Goal: Obtain resource: Obtain resource

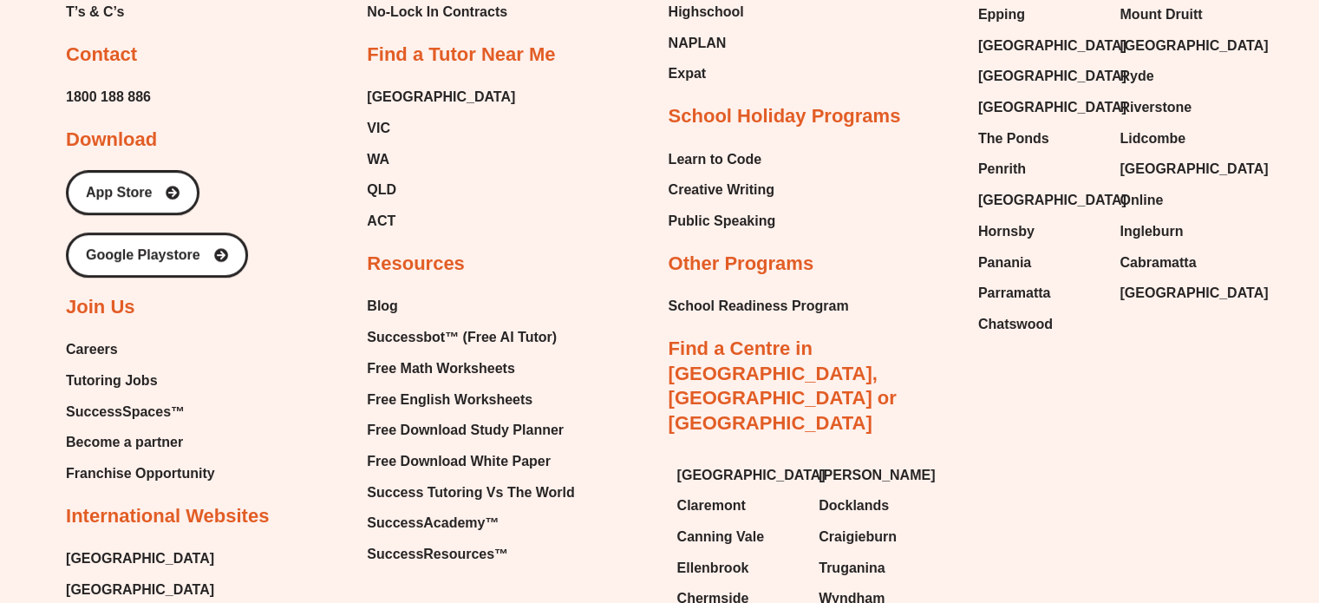
scroll to position [7361, 0]
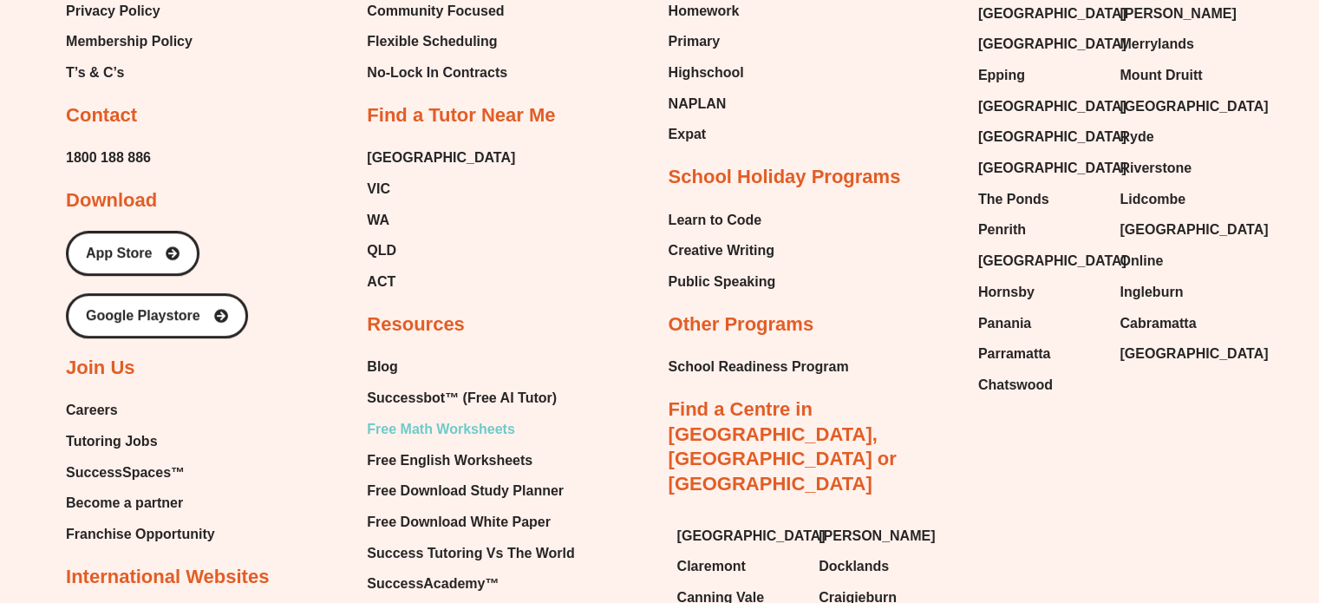
click at [487, 416] on span "Free Math Worksheets" at bounding box center [440, 429] width 147 height 26
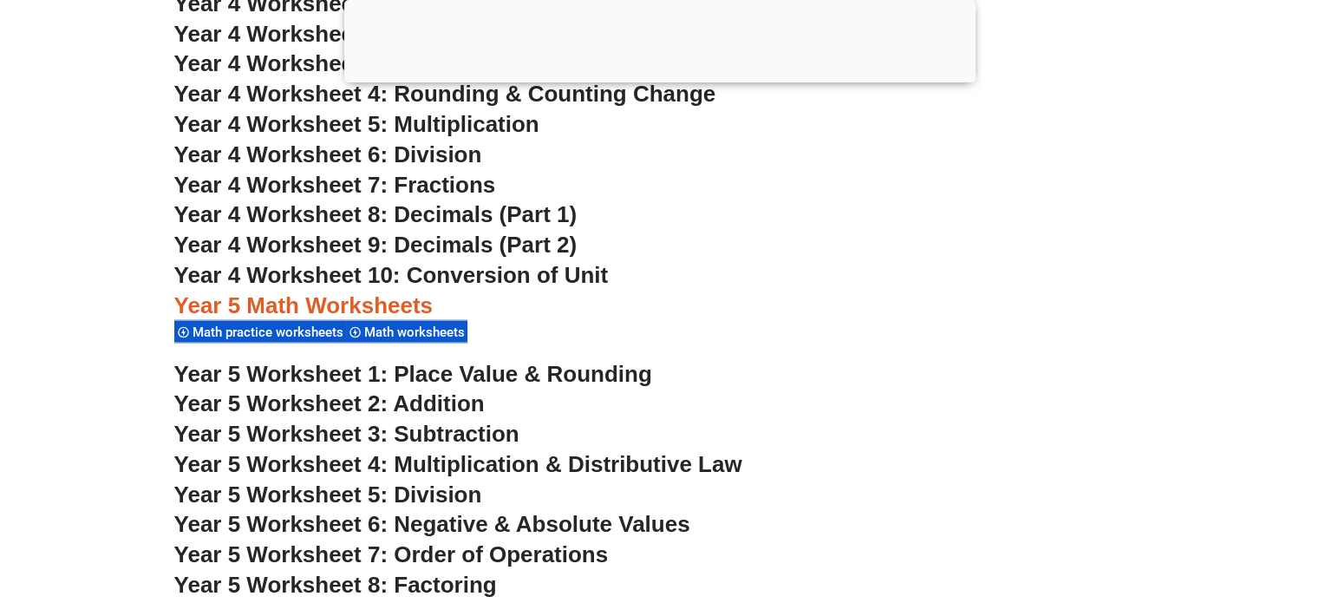
scroll to position [3376, 0]
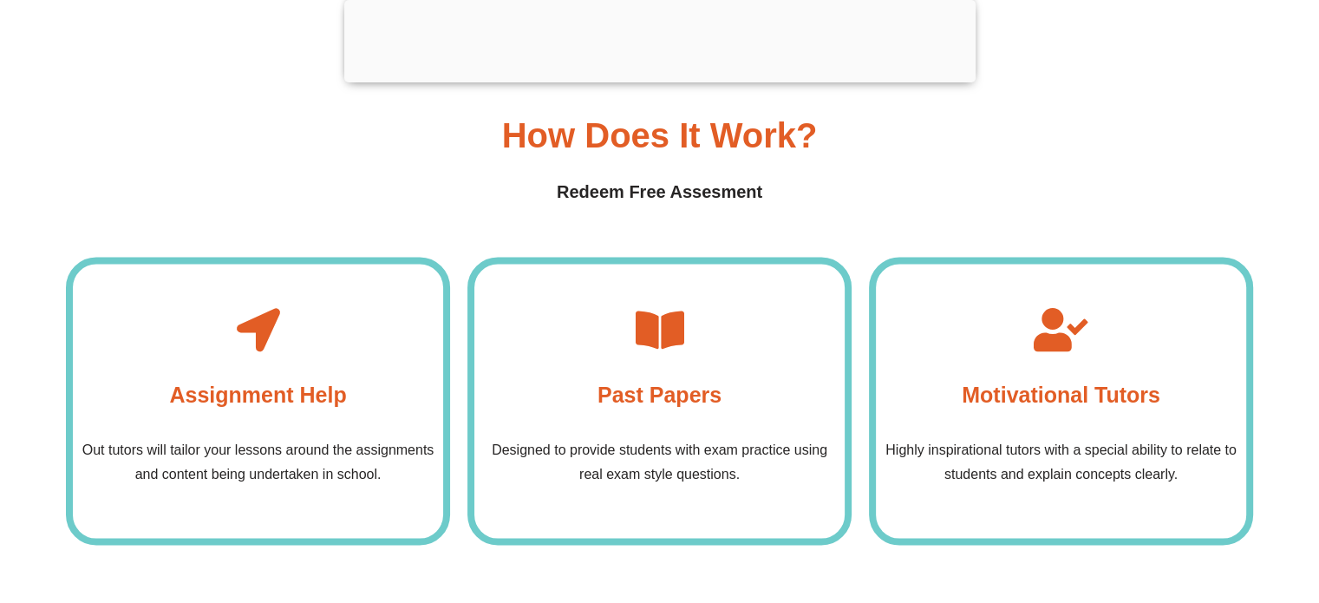
scroll to position [3290, 0]
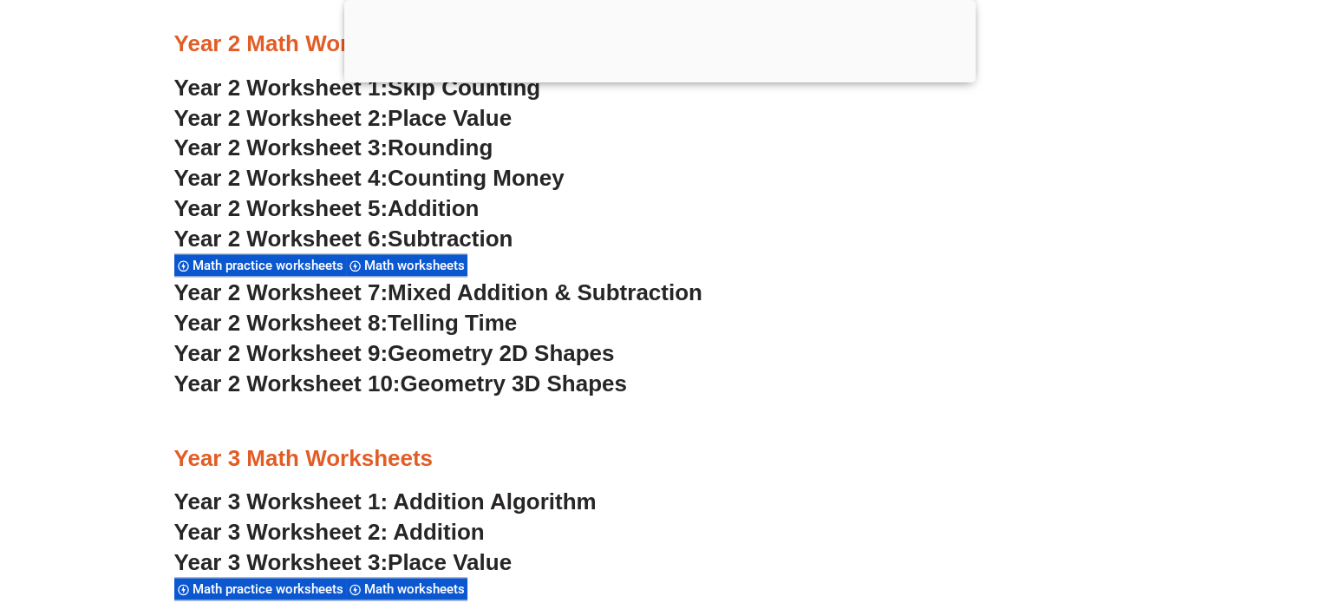
scroll to position [1902, 0]
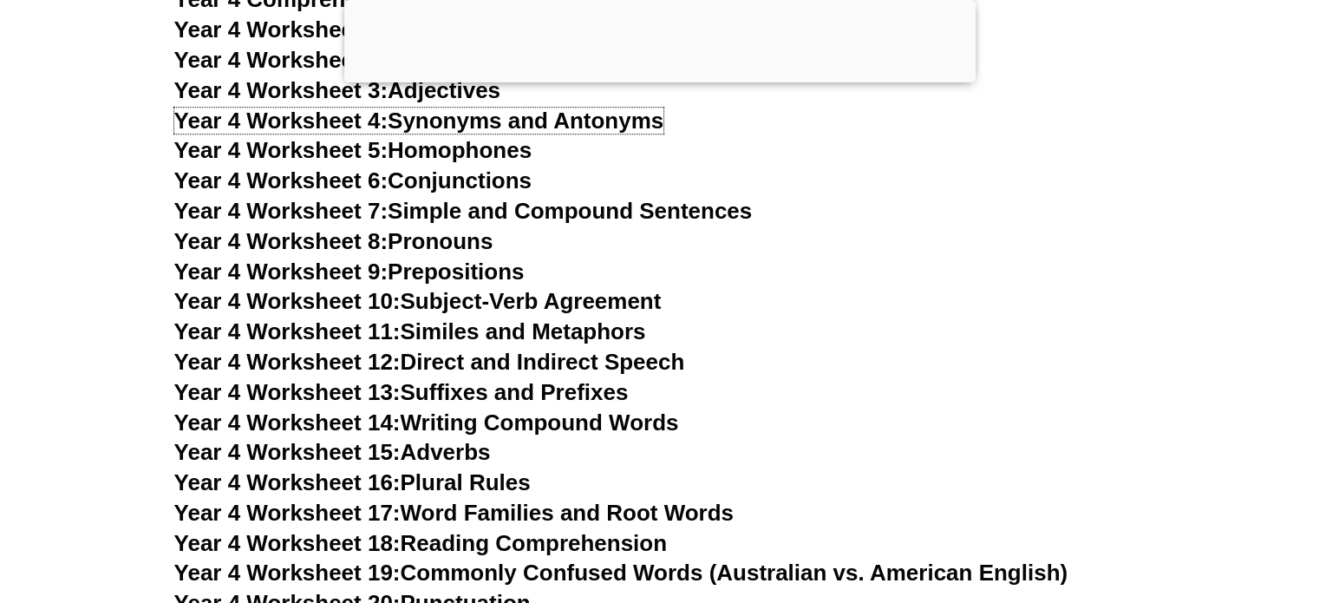
scroll to position [7892, 0]
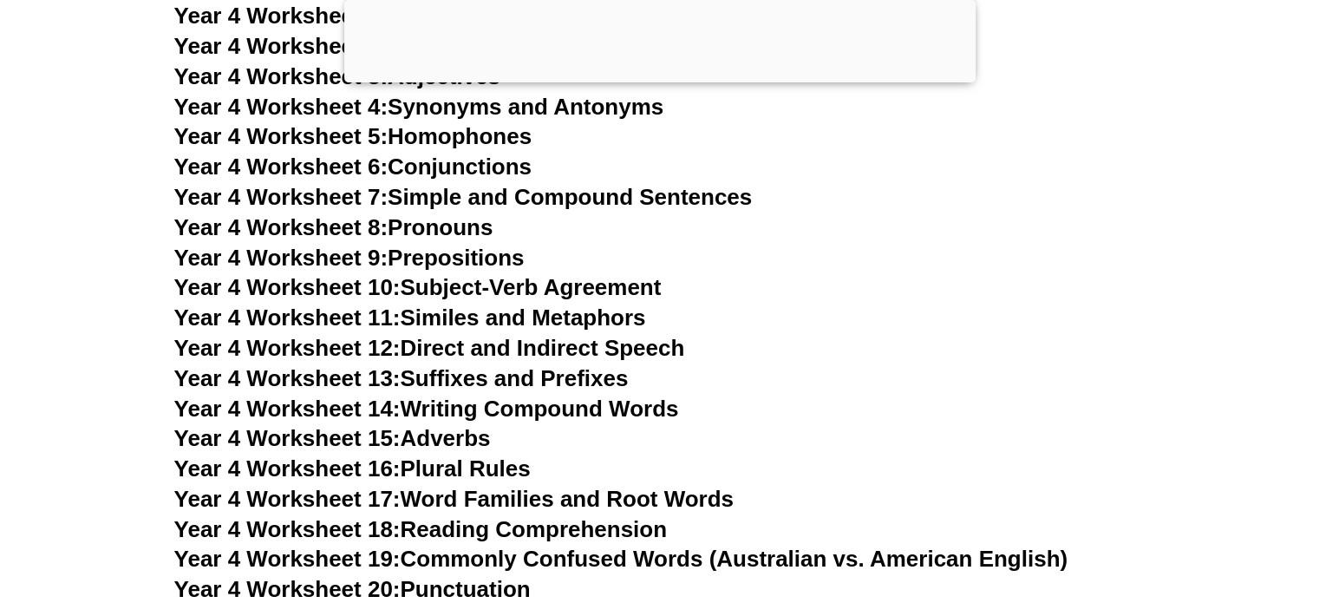
drag, startPoint x: 389, startPoint y: 433, endPoint x: 836, endPoint y: 491, distance: 451.3
click at [834, 491] on h3 "Year 4 Worksheet 17: Word Families and Root Words" at bounding box center [659, 499] width 971 height 29
